Goal: Information Seeking & Learning: Learn about a topic

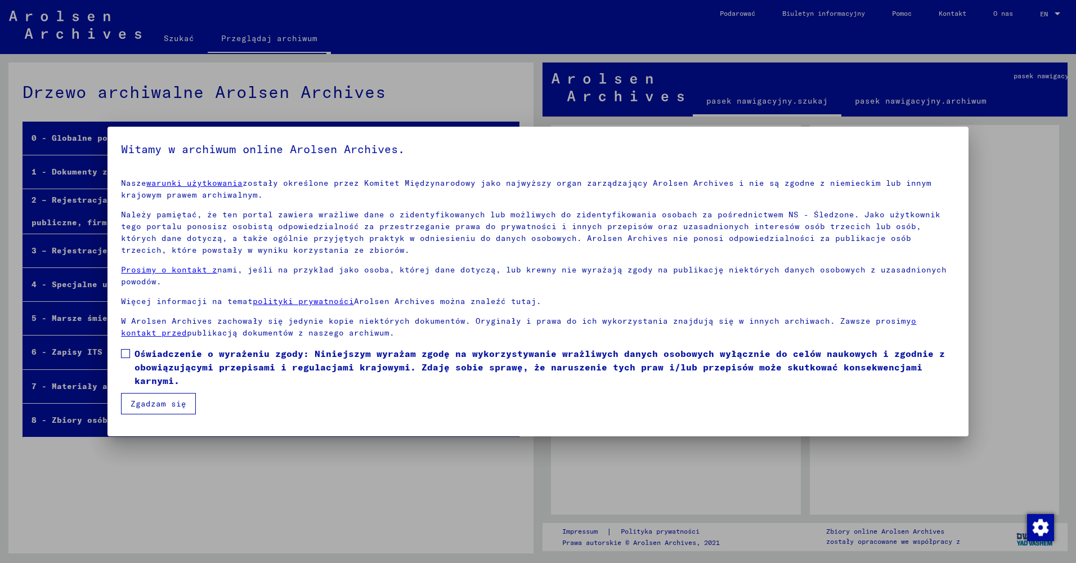
click at [165, 406] on button "Zgadzam się" at bounding box center [158, 403] width 75 height 21
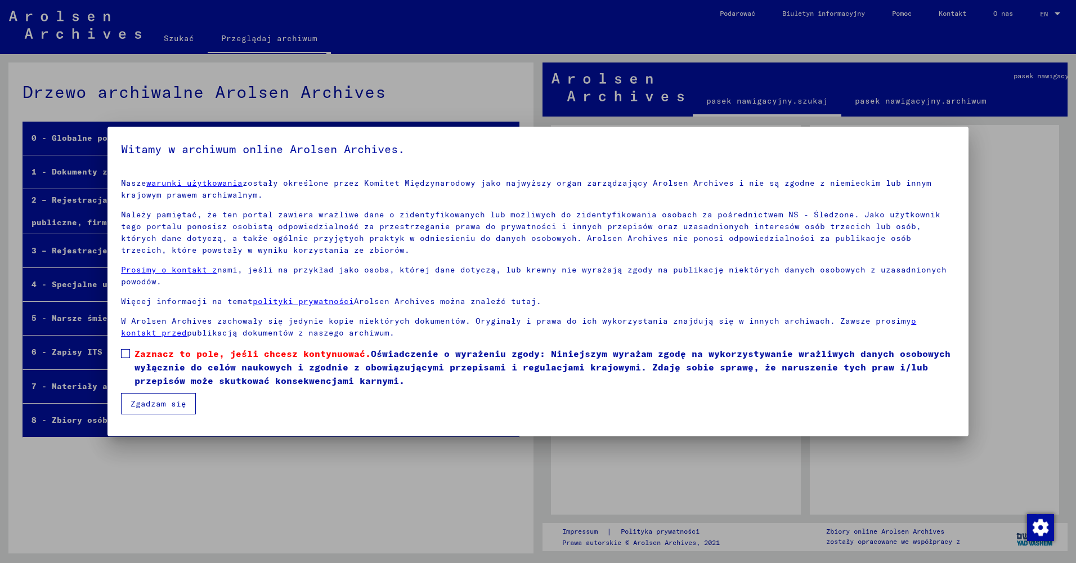
click at [123, 352] on span at bounding box center [125, 353] width 9 height 9
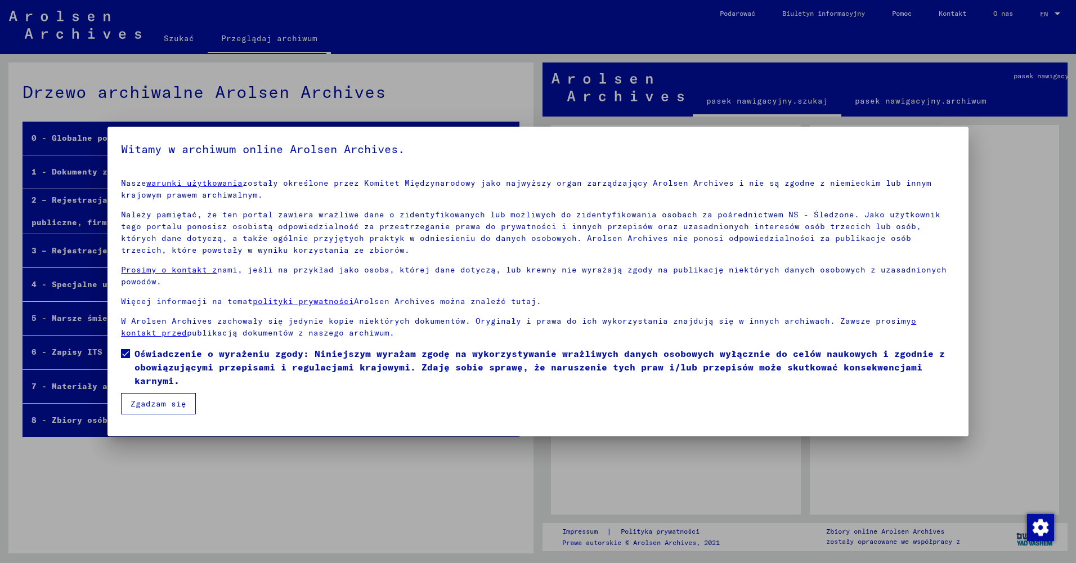
click at [159, 397] on button "Zgadzam się" at bounding box center [158, 403] width 75 height 21
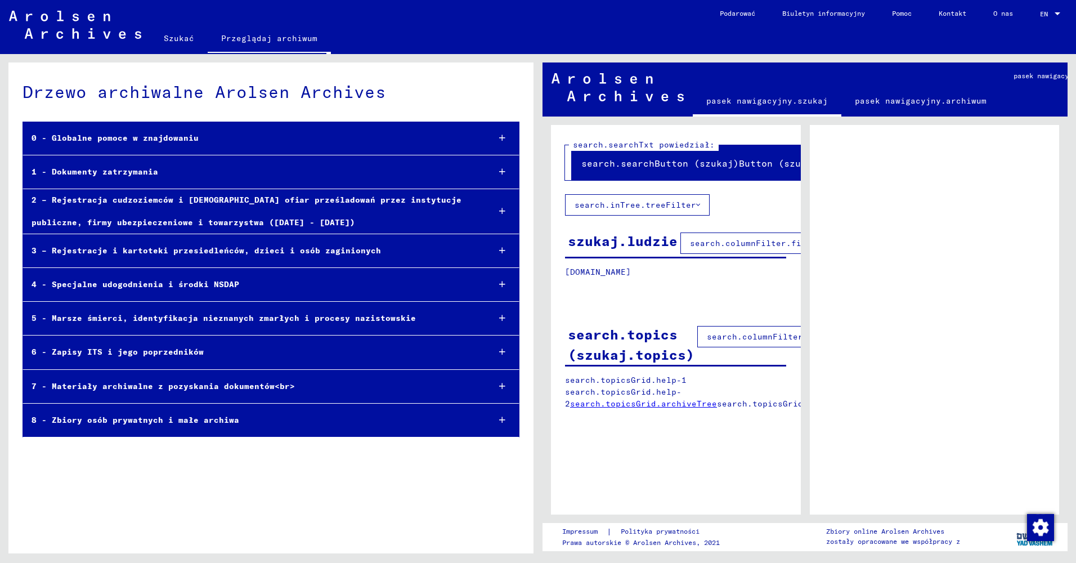
click at [147, 135] on div "0 - Globalne pomoce w znajdowaniu" at bounding box center [251, 138] width 457 height 22
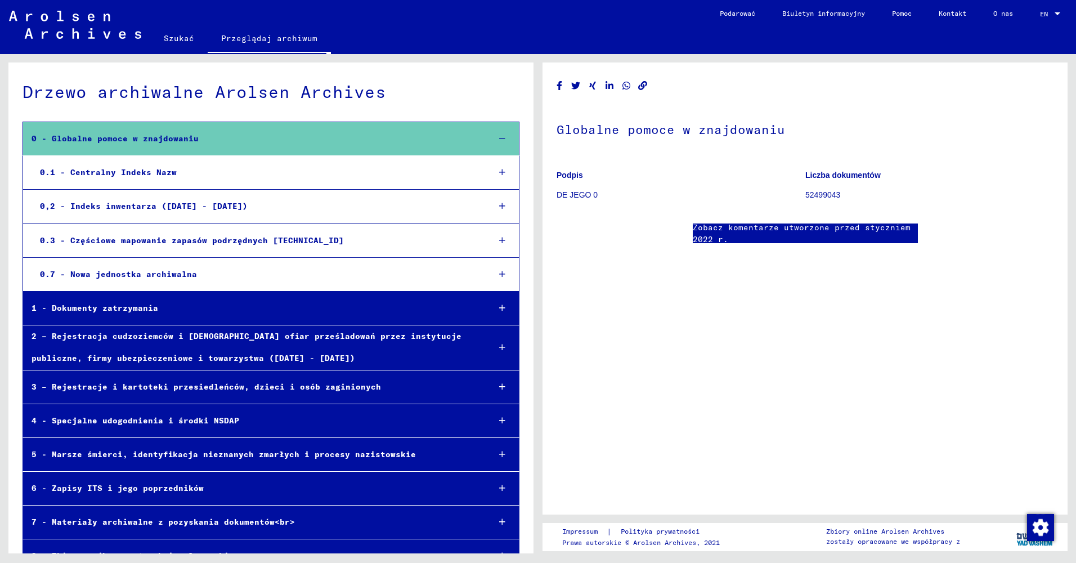
click at [232, 174] on div "0.1 - Centralny Indeks Nazw" at bounding box center [256, 172] width 449 height 22
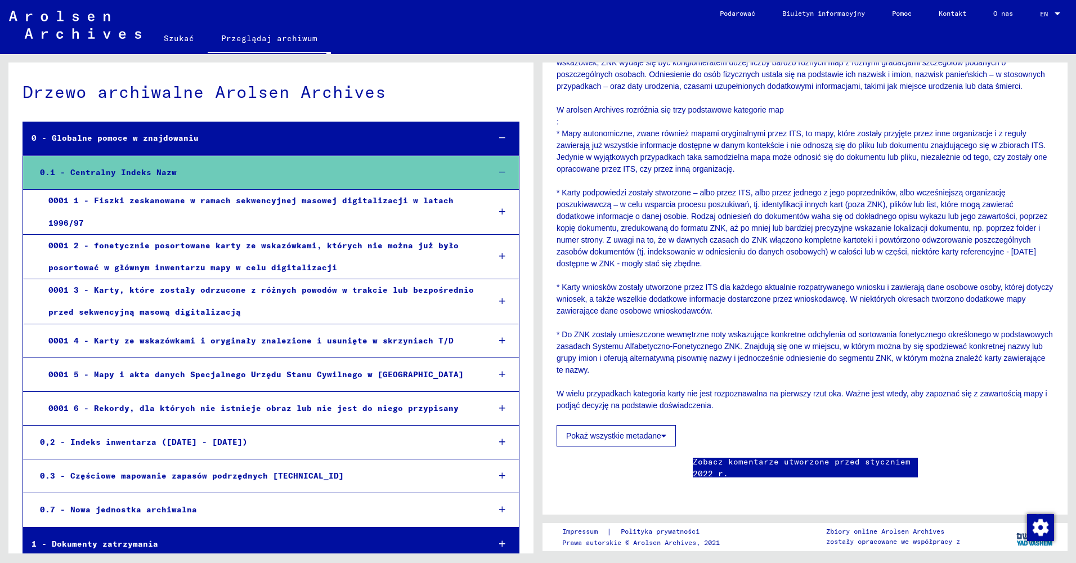
click at [172, 133] on div "0 - Globalne pomoce w znajdowaniu" at bounding box center [251, 138] width 457 height 22
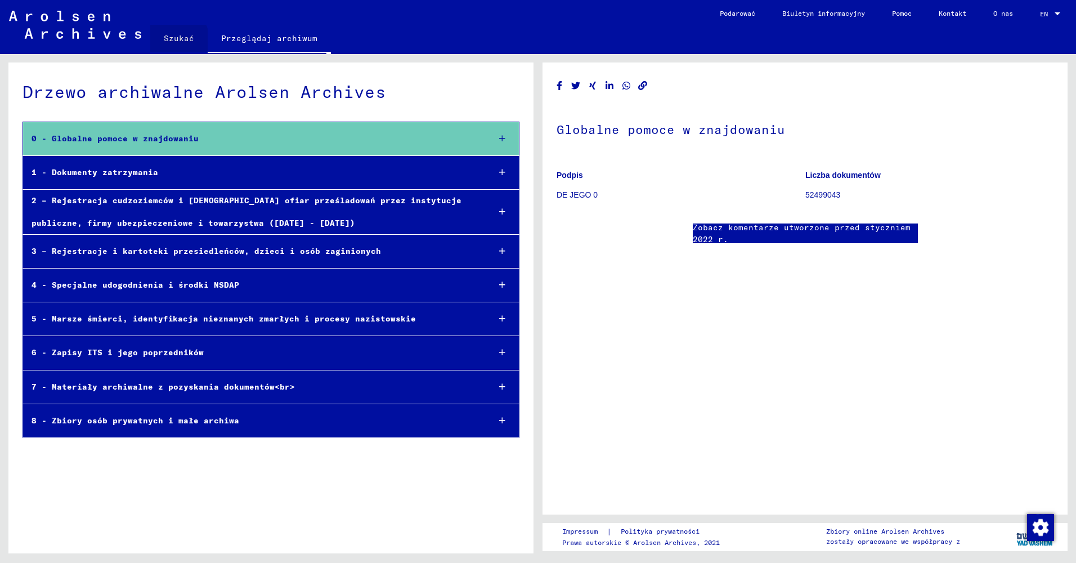
click at [174, 39] on link "Szukać" at bounding box center [178, 38] width 57 height 27
click at [184, 37] on link "Szukać" at bounding box center [178, 39] width 57 height 29
click at [1056, 13] on div at bounding box center [1058, 13] width 6 height 3
click at [942, 34] on div at bounding box center [538, 281] width 1076 height 563
click at [43, 25] on img at bounding box center [75, 25] width 132 height 28
